Goal: Task Accomplishment & Management: Use online tool/utility

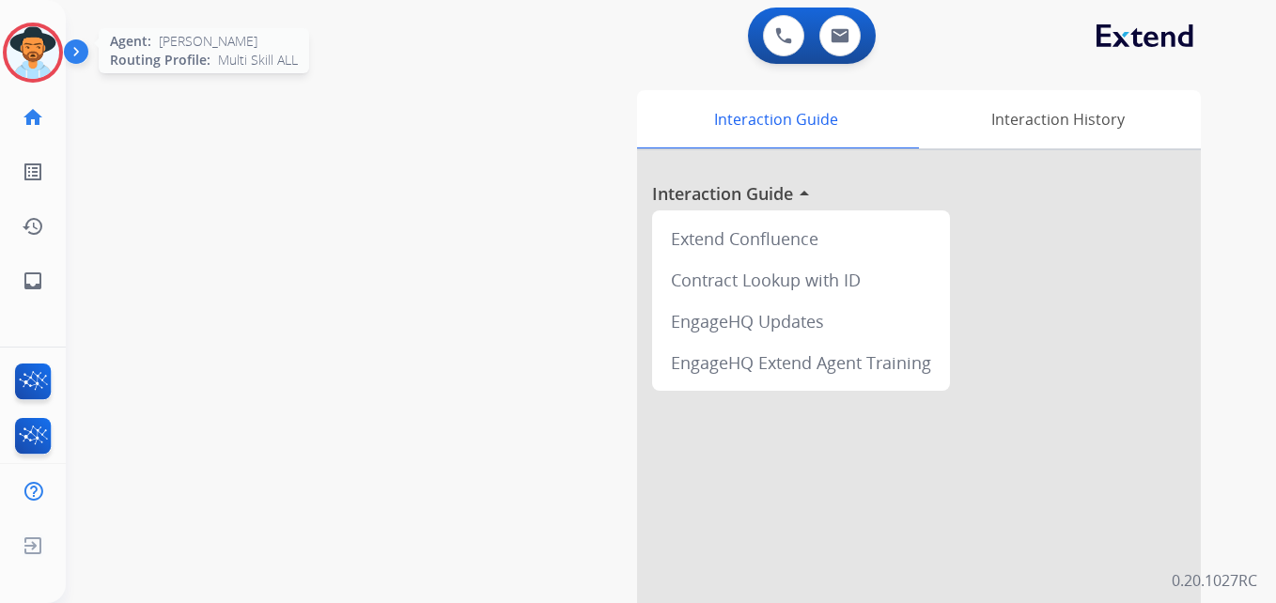
click at [8, 47] on img at bounding box center [33, 52] width 53 height 53
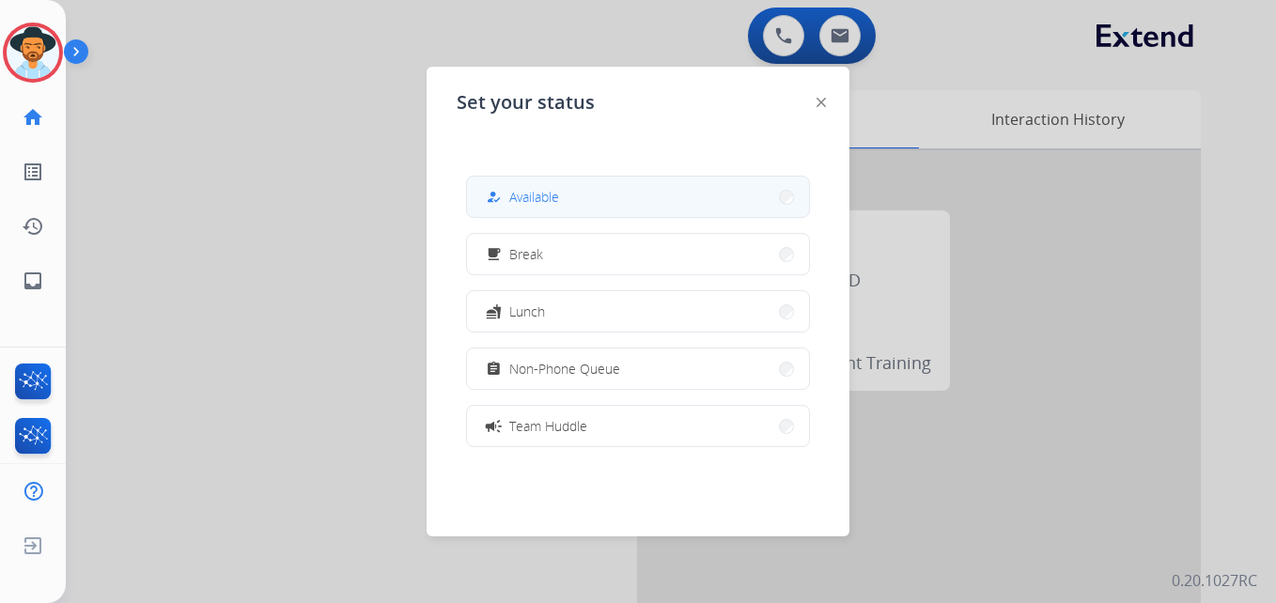
click at [589, 209] on button "how_to_reg Available" at bounding box center [638, 197] width 342 height 40
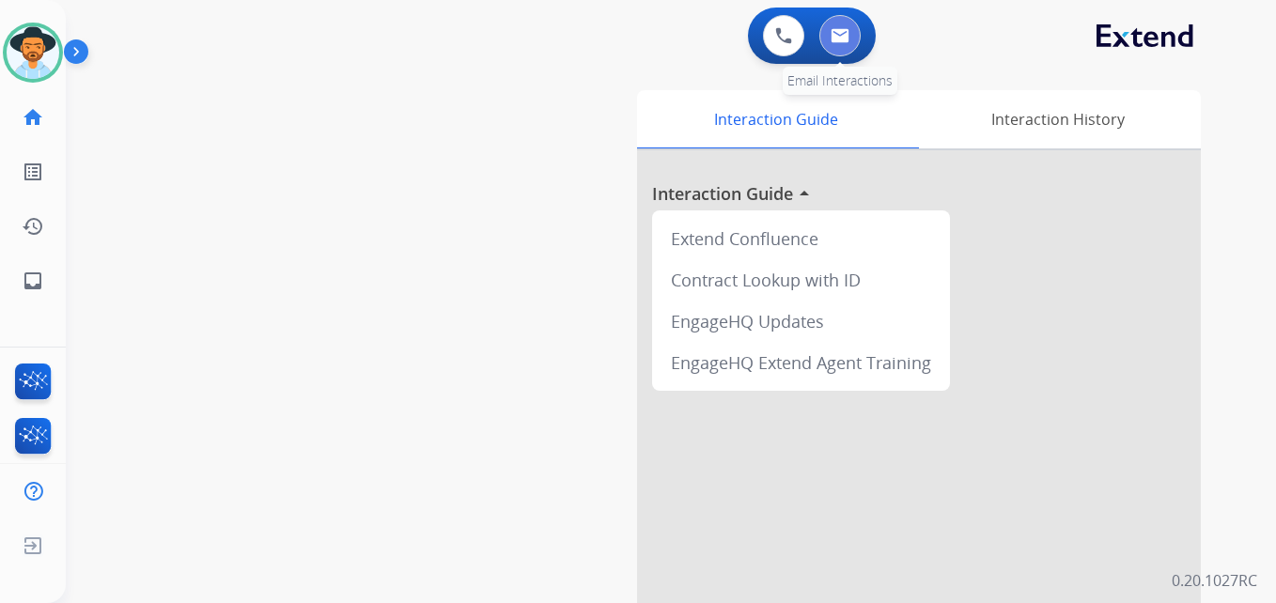
click at [850, 32] on button at bounding box center [839, 35] width 41 height 41
